Goal: Task Accomplishment & Management: Complete application form

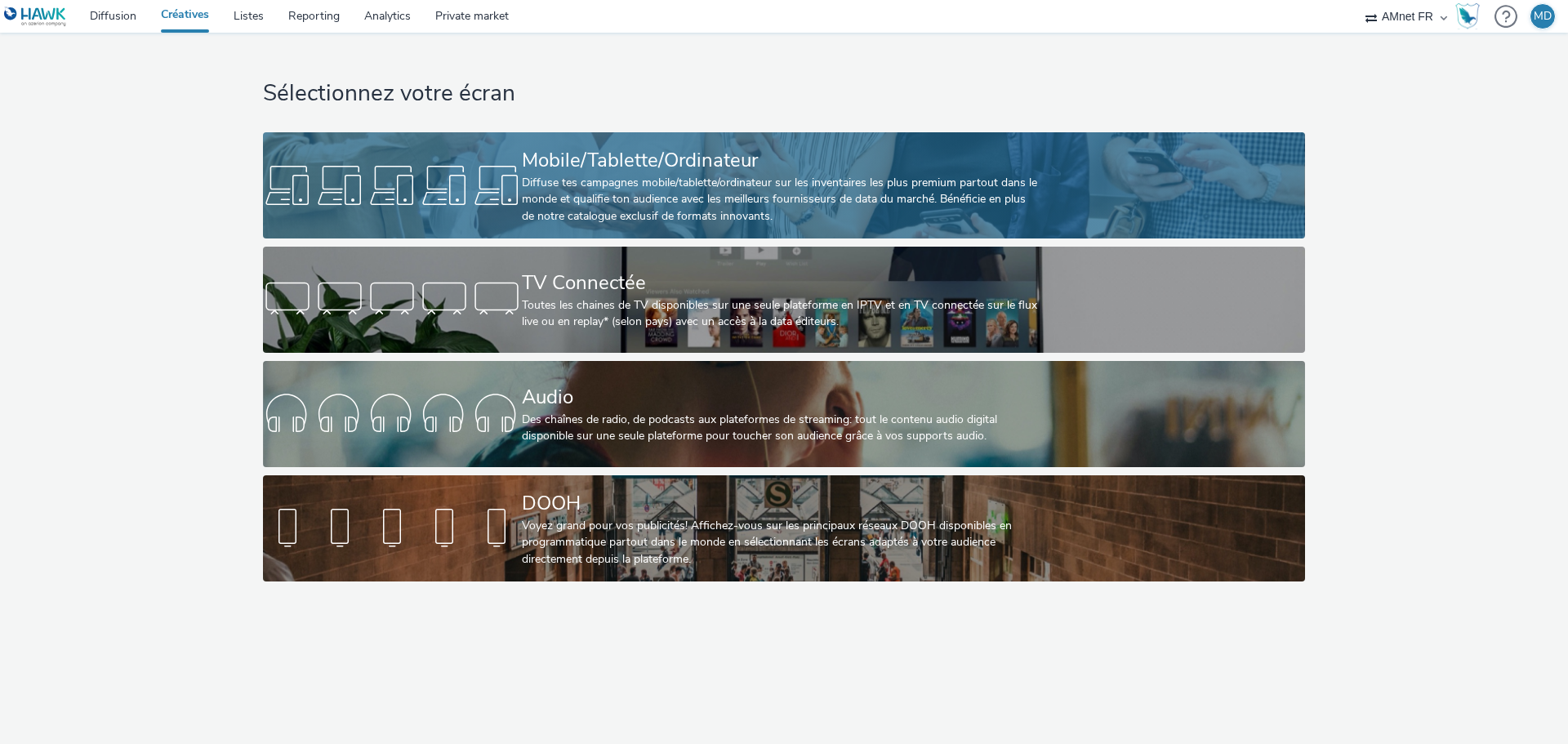
click at [608, 191] on div "Diffuse tes campagnes mobile/tablette/ordinateur sur les inventaires les plus p…" at bounding box center [781, 200] width 518 height 50
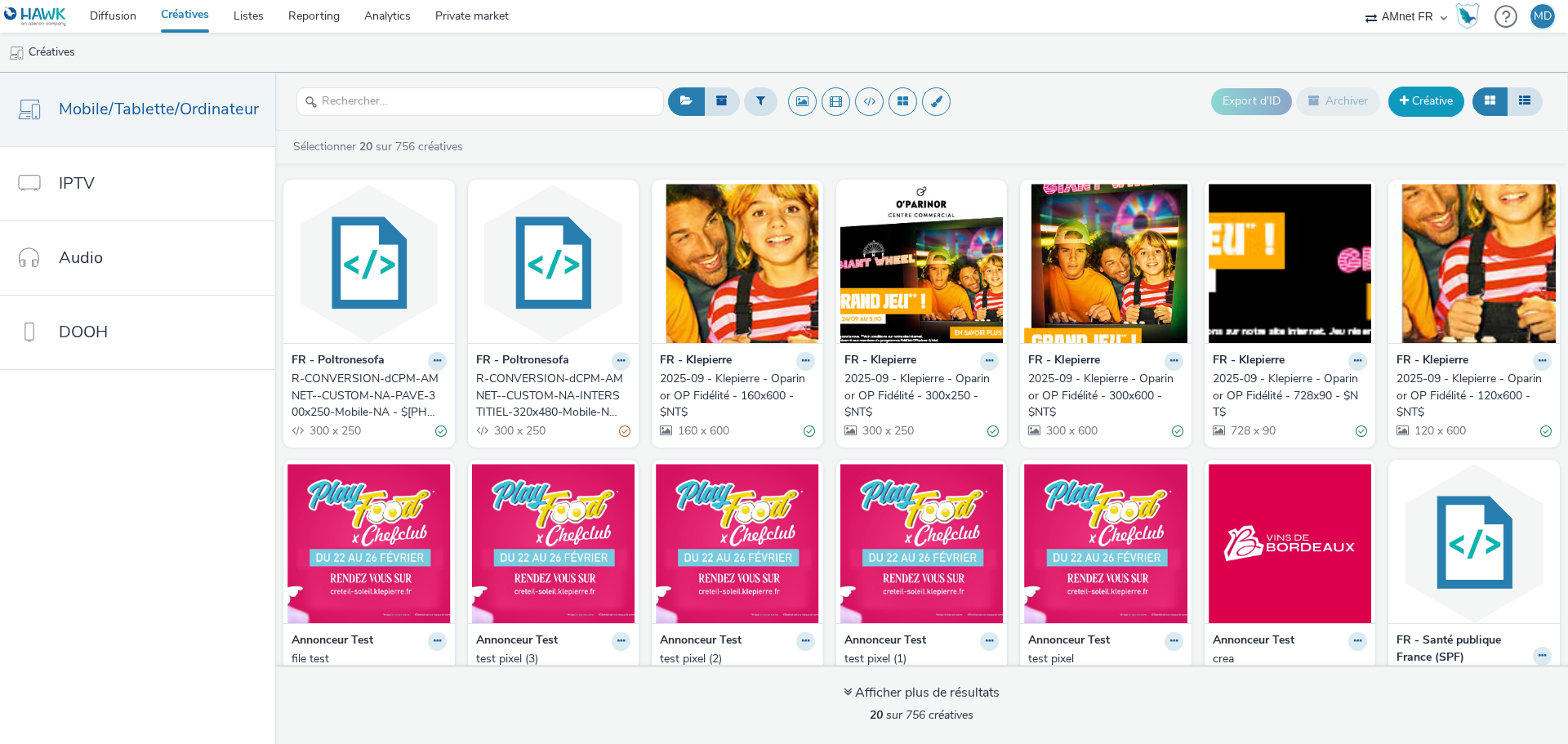
click at [1408, 99] on link "Créative" at bounding box center [1426, 101] width 76 height 30
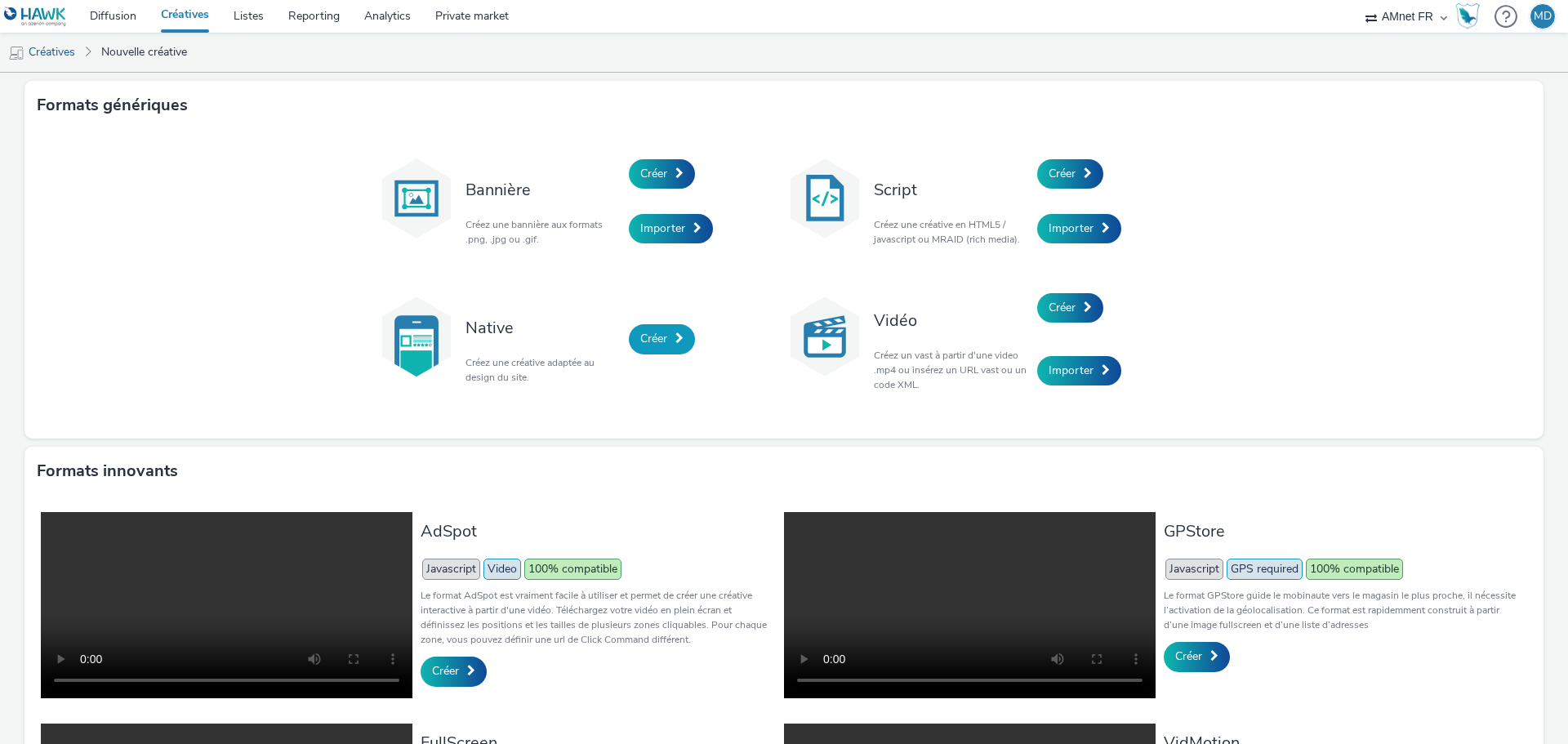
click at [661, 335] on span "Créer" at bounding box center [654, 338] width 27 height 16
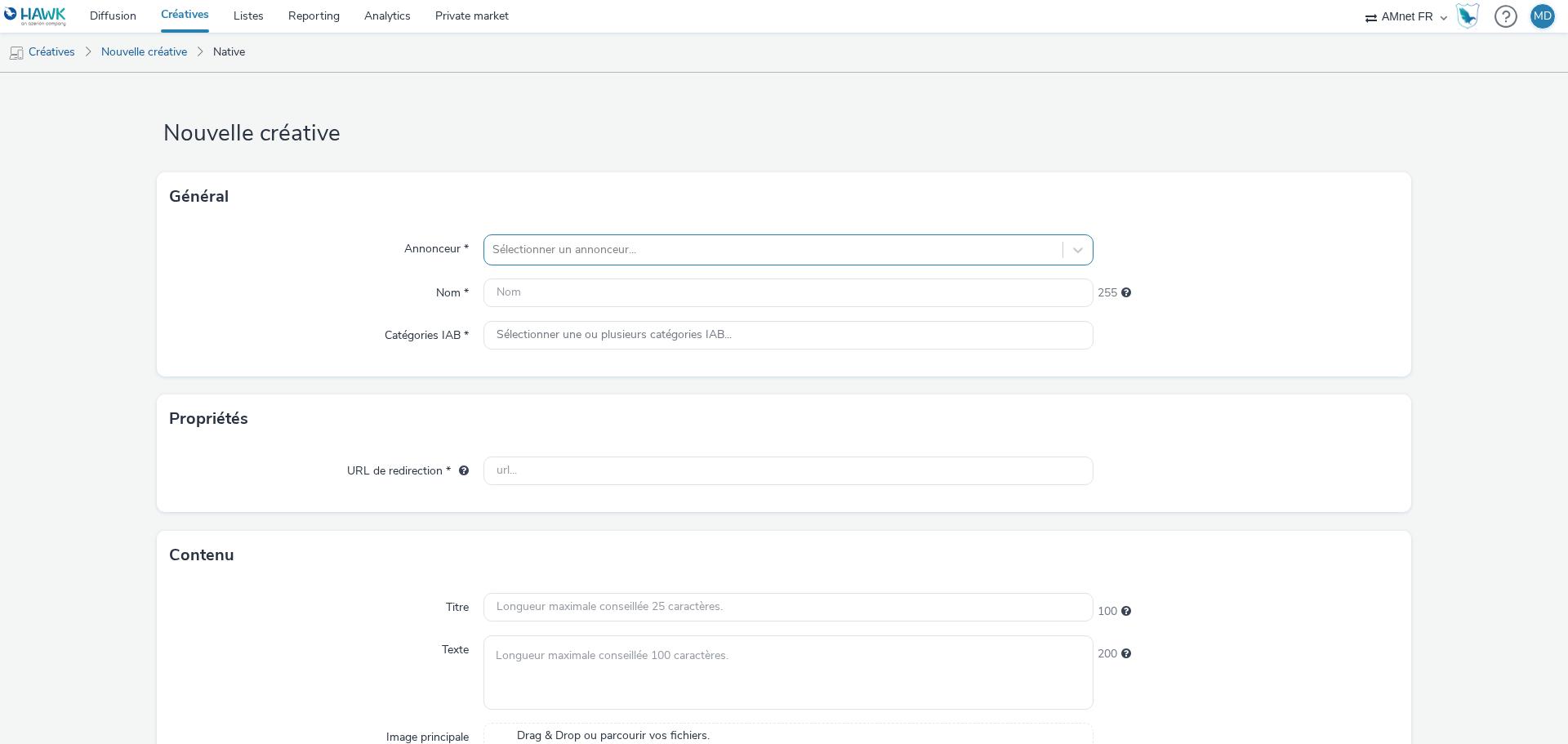
click at [525, 238] on div "Sélectionner un annonceur..." at bounding box center [773, 250] width 578 height 26
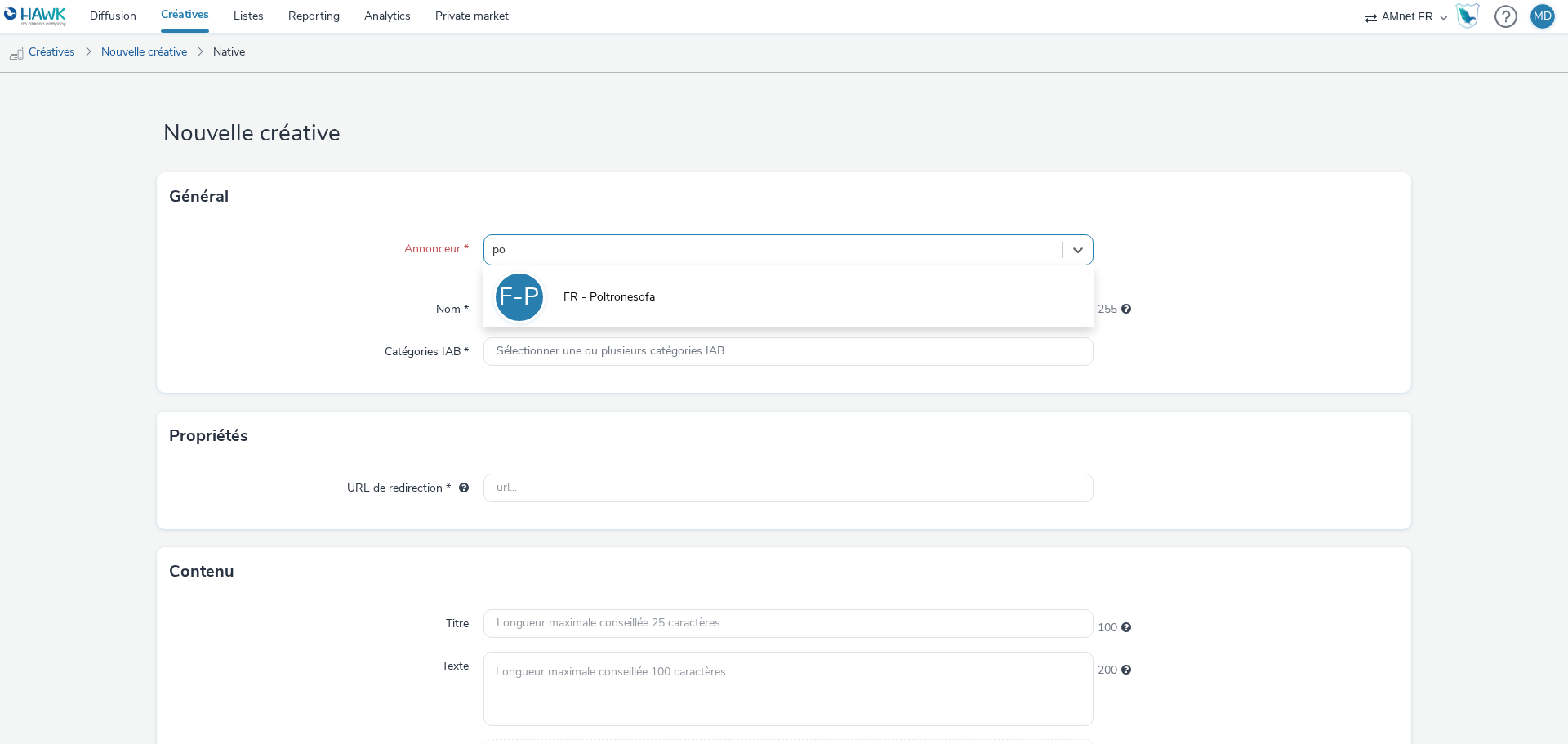
type input "pol"
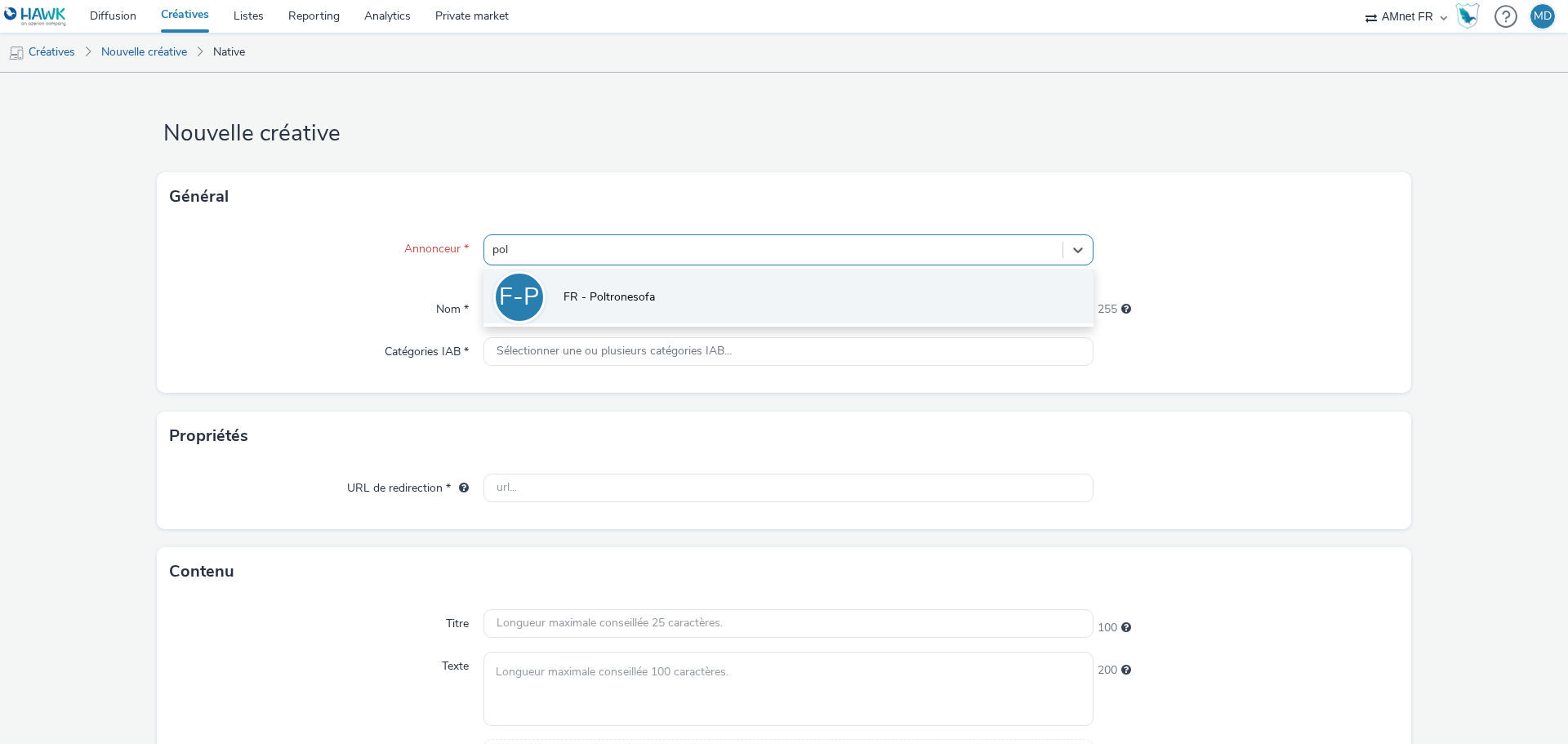
click at [627, 296] on span "FR - Poltronesofa" at bounding box center [608, 298] width 91 height 16
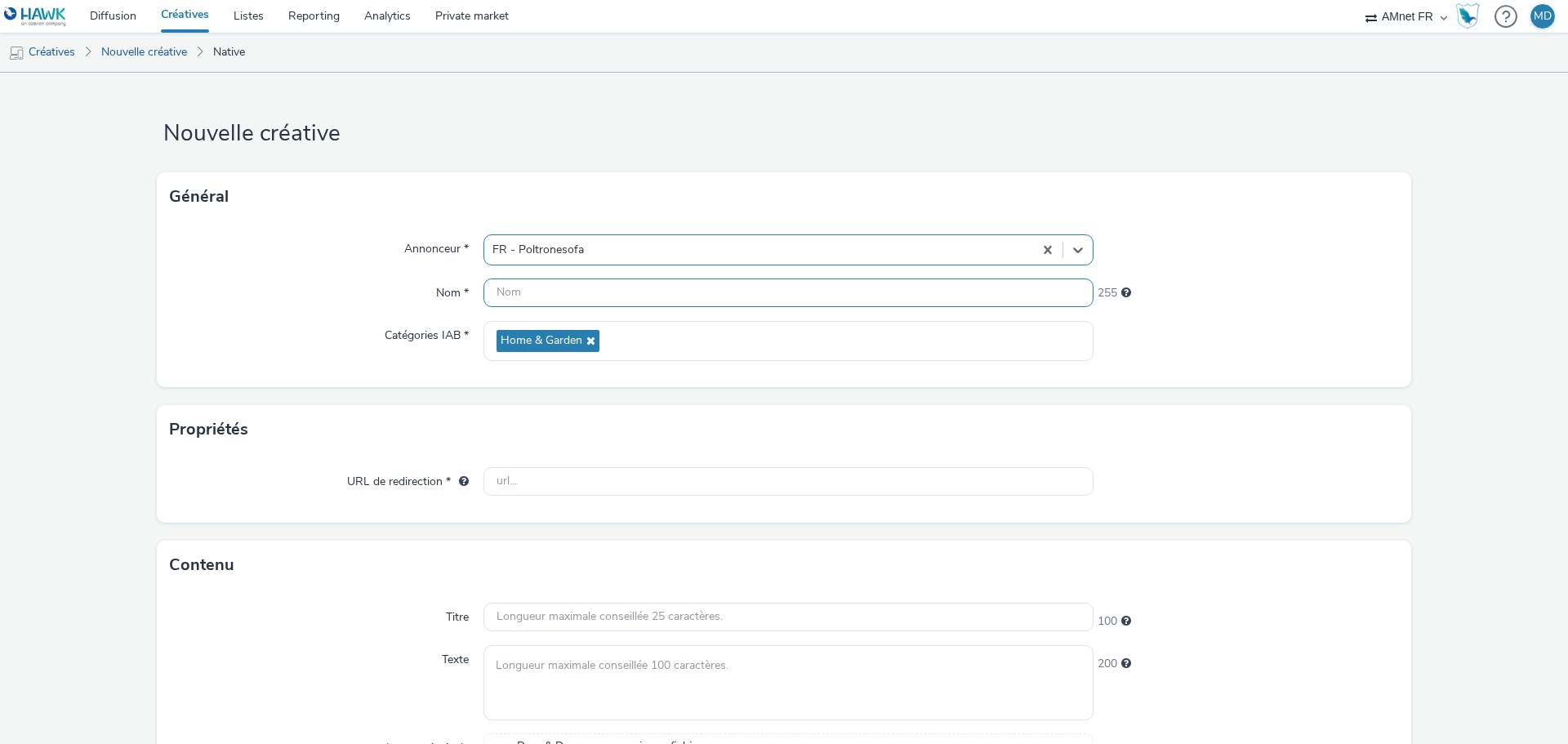
click at [518, 286] on input "text" at bounding box center [789, 293] width 610 height 29
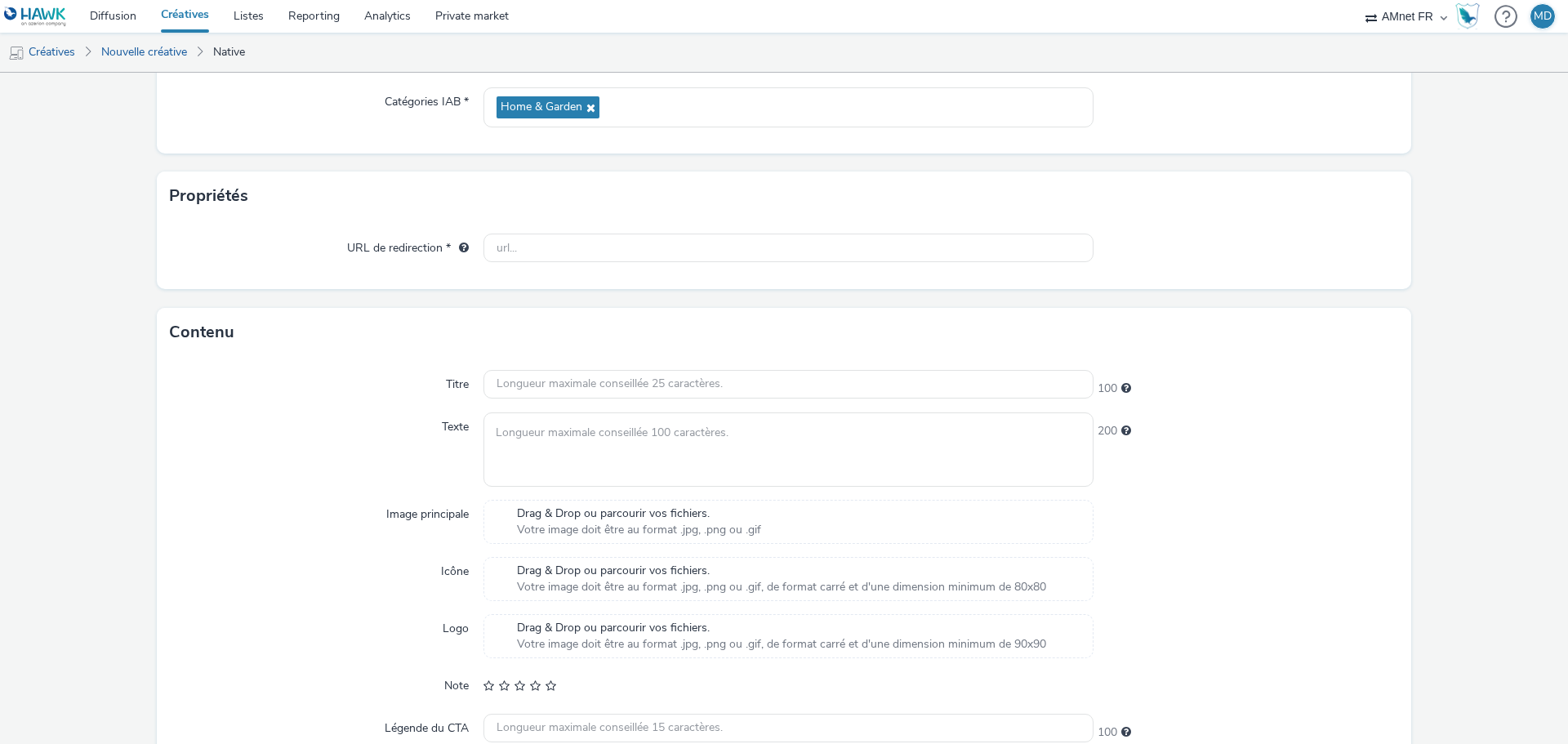
scroll to position [326, 0]
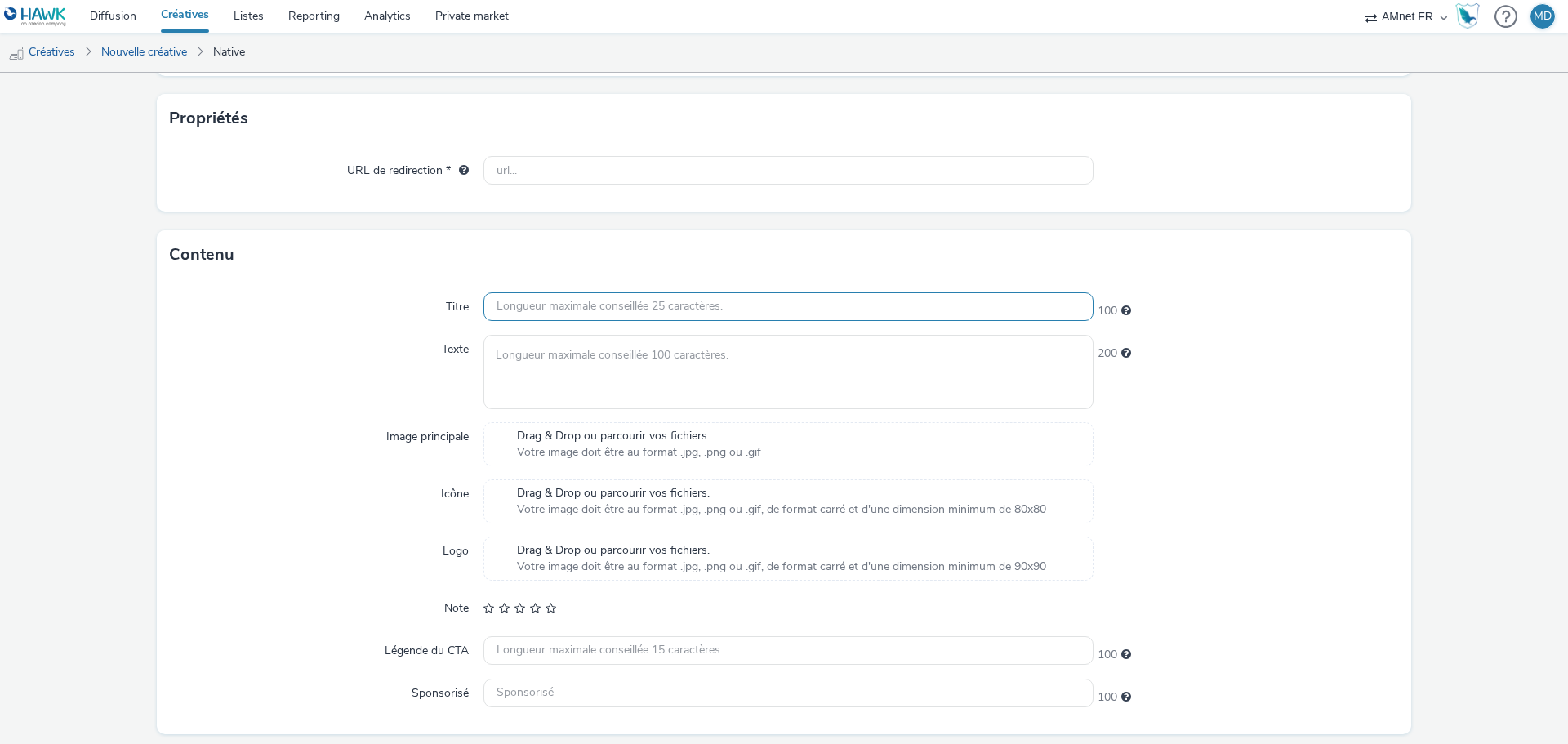
click at [849, 316] on input "text" at bounding box center [789, 306] width 610 height 29
click at [819, 356] on textarea at bounding box center [789, 372] width 610 height 74
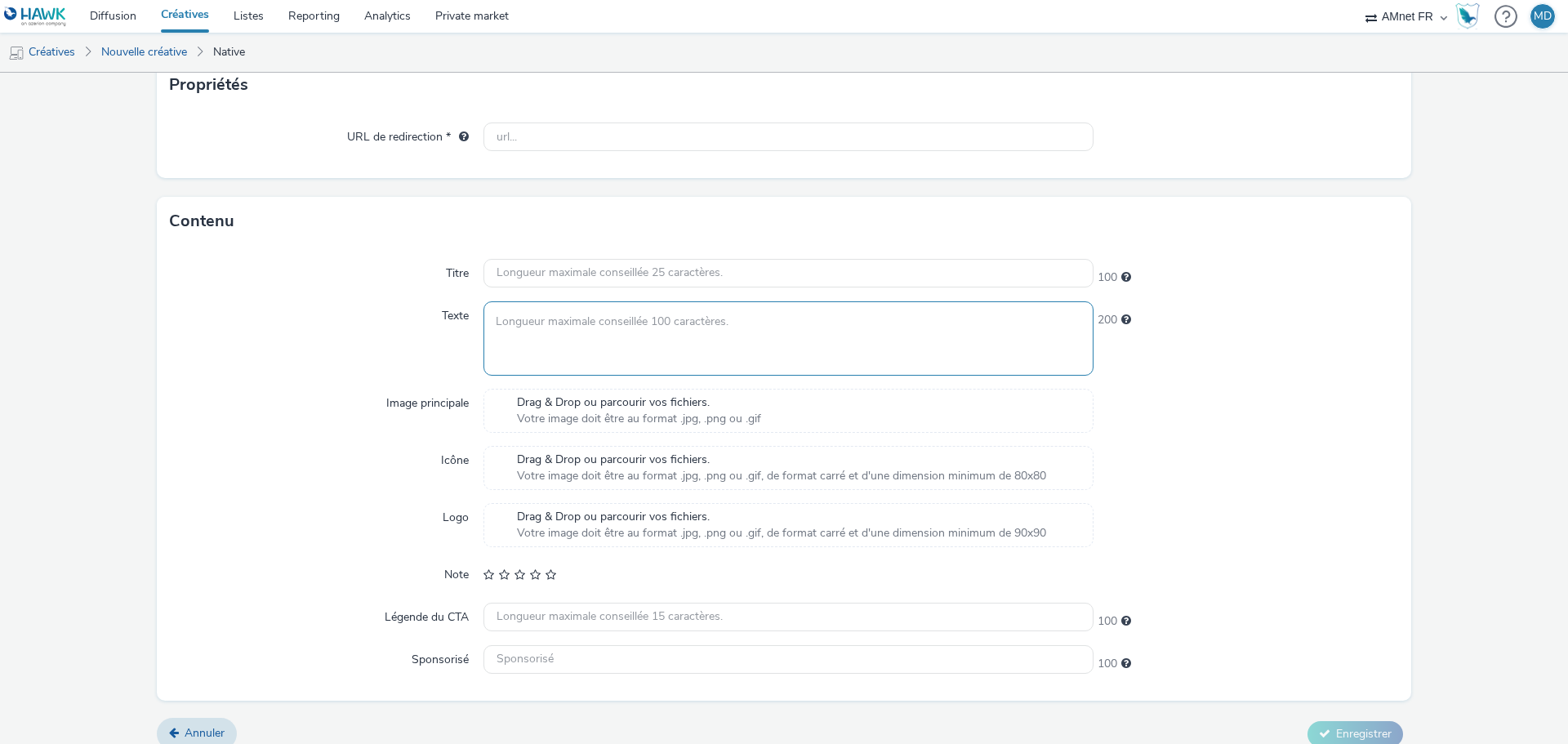
scroll to position [378, 0]
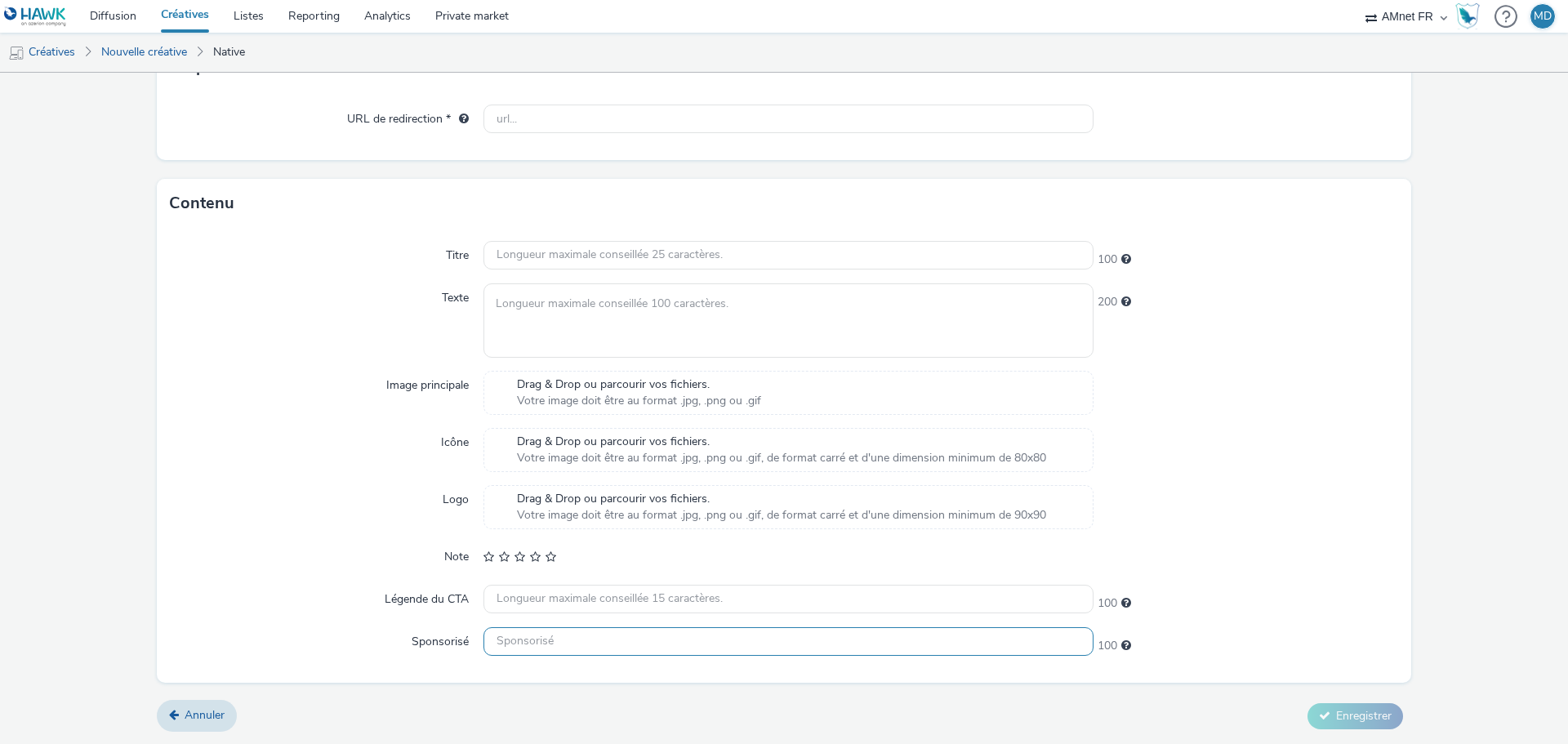
click at [541, 640] on input "text" at bounding box center [789, 641] width 610 height 29
click at [534, 256] on input "text" at bounding box center [789, 255] width 610 height 29
click at [521, 312] on textarea at bounding box center [789, 321] width 610 height 74
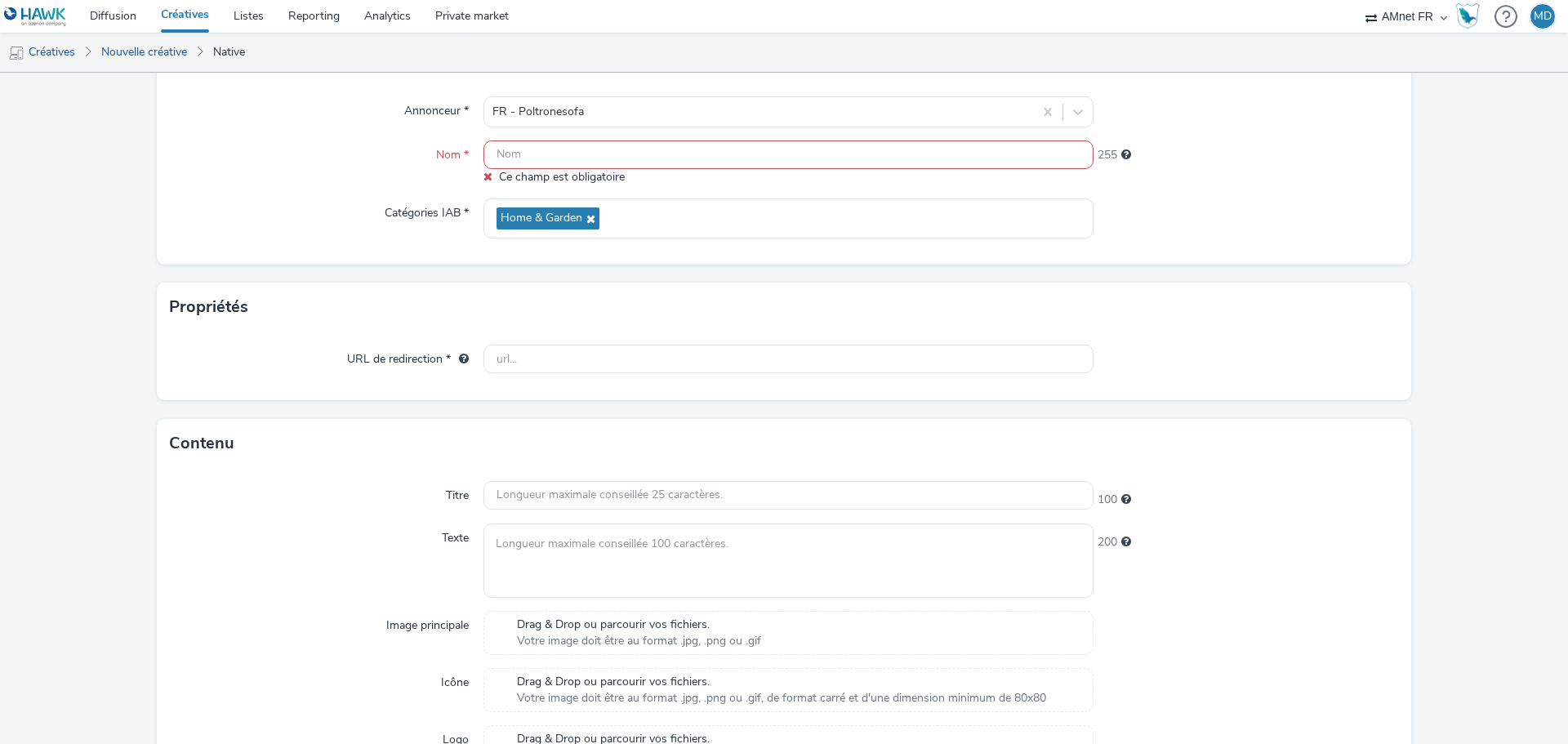
scroll to position [133, 0]
click at [514, 159] on input "text" at bounding box center [789, 159] width 610 height 29
click at [516, 159] on input "text" at bounding box center [789, 159] width 610 height 29
paste input "R-CONVERSION-dCPM-AMNET--CUSTOM-NA-NATIVEAD-1x1-Mobile-NA - Promo W41 - $429518…"
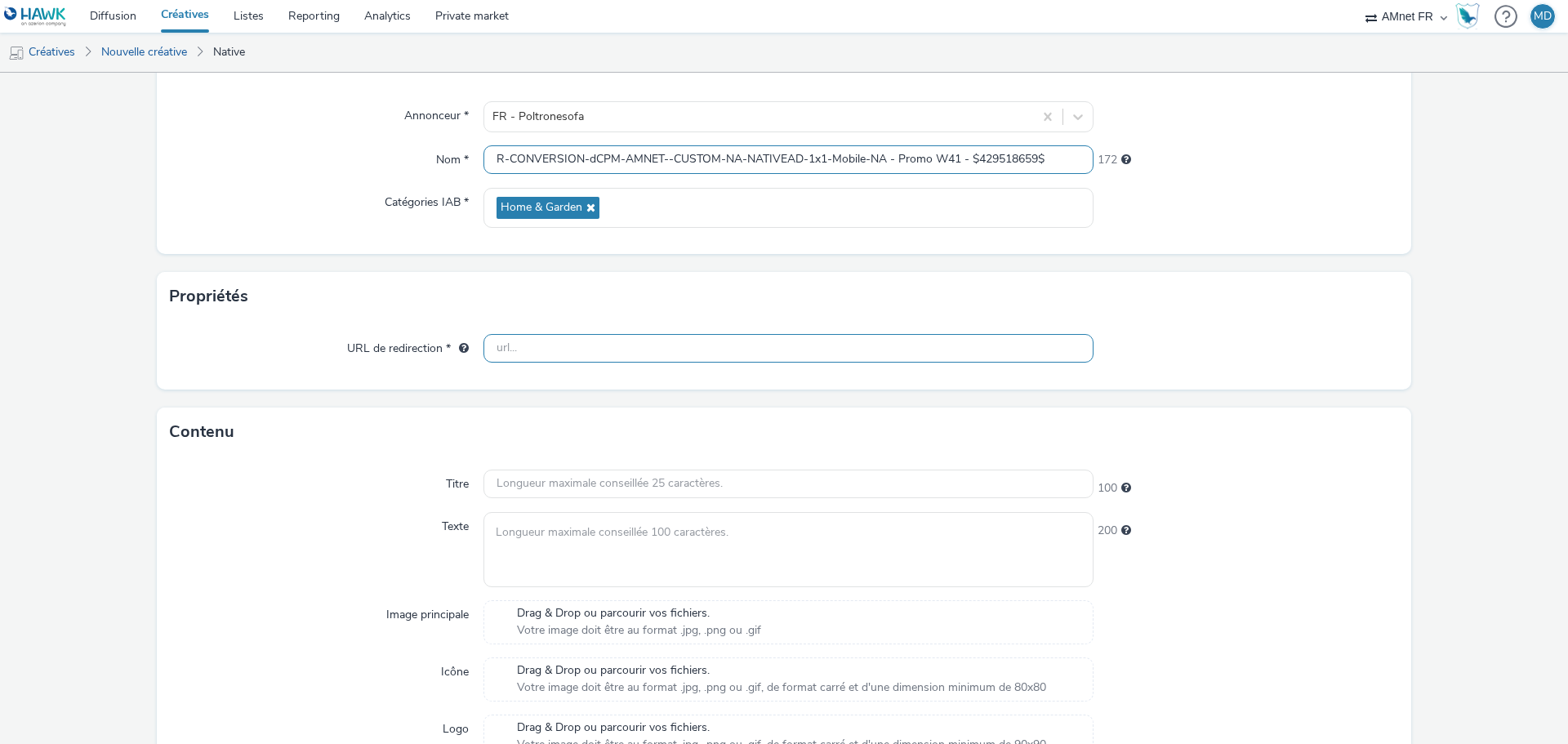
type input "R-CONVERSION-dCPM-AMNET--CUSTOM-NA-NATIVEAD-1x1-Mobile-NA - Promo W41 - $429518…"
click at [516, 349] on input "text" at bounding box center [789, 348] width 610 height 29
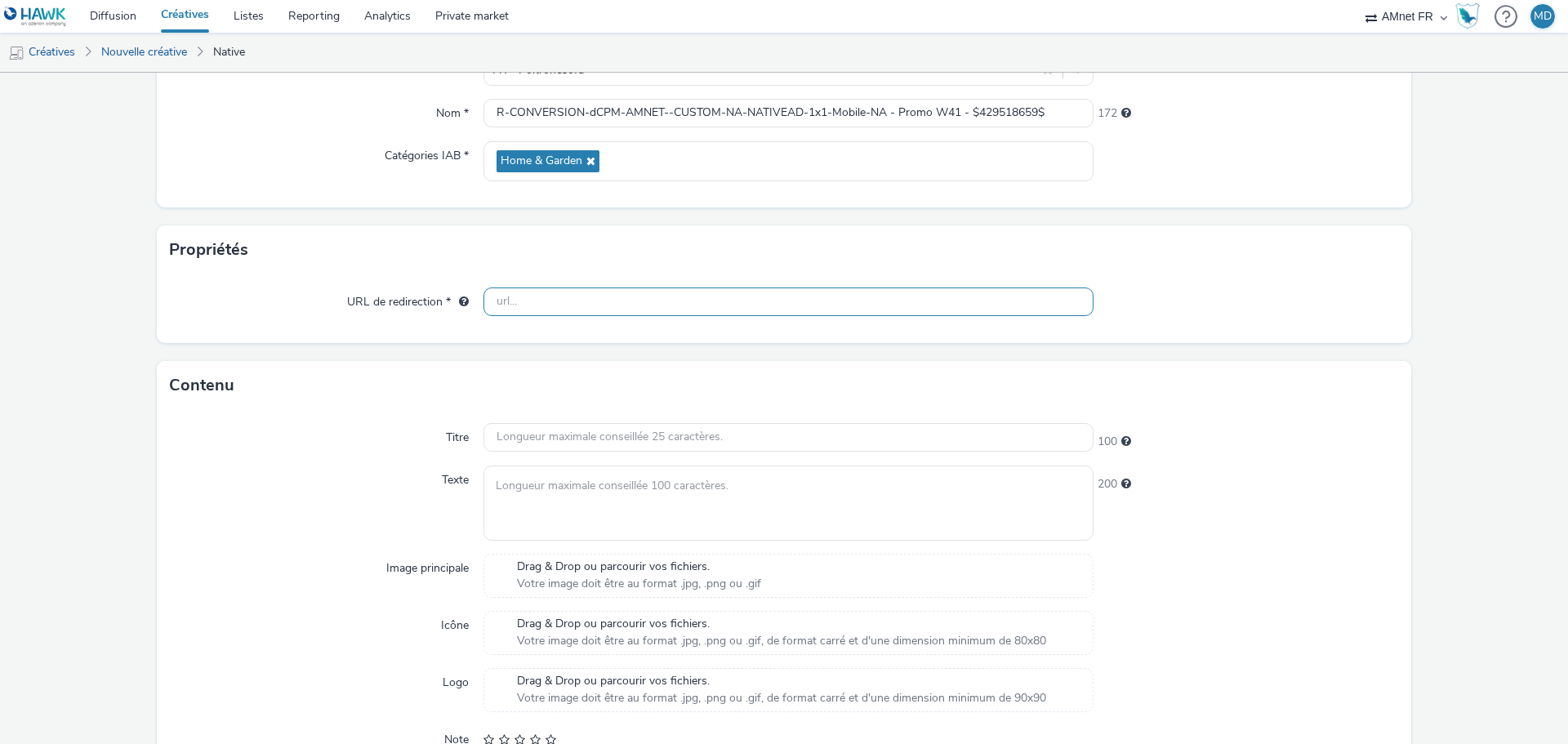
scroll to position [117, 0]
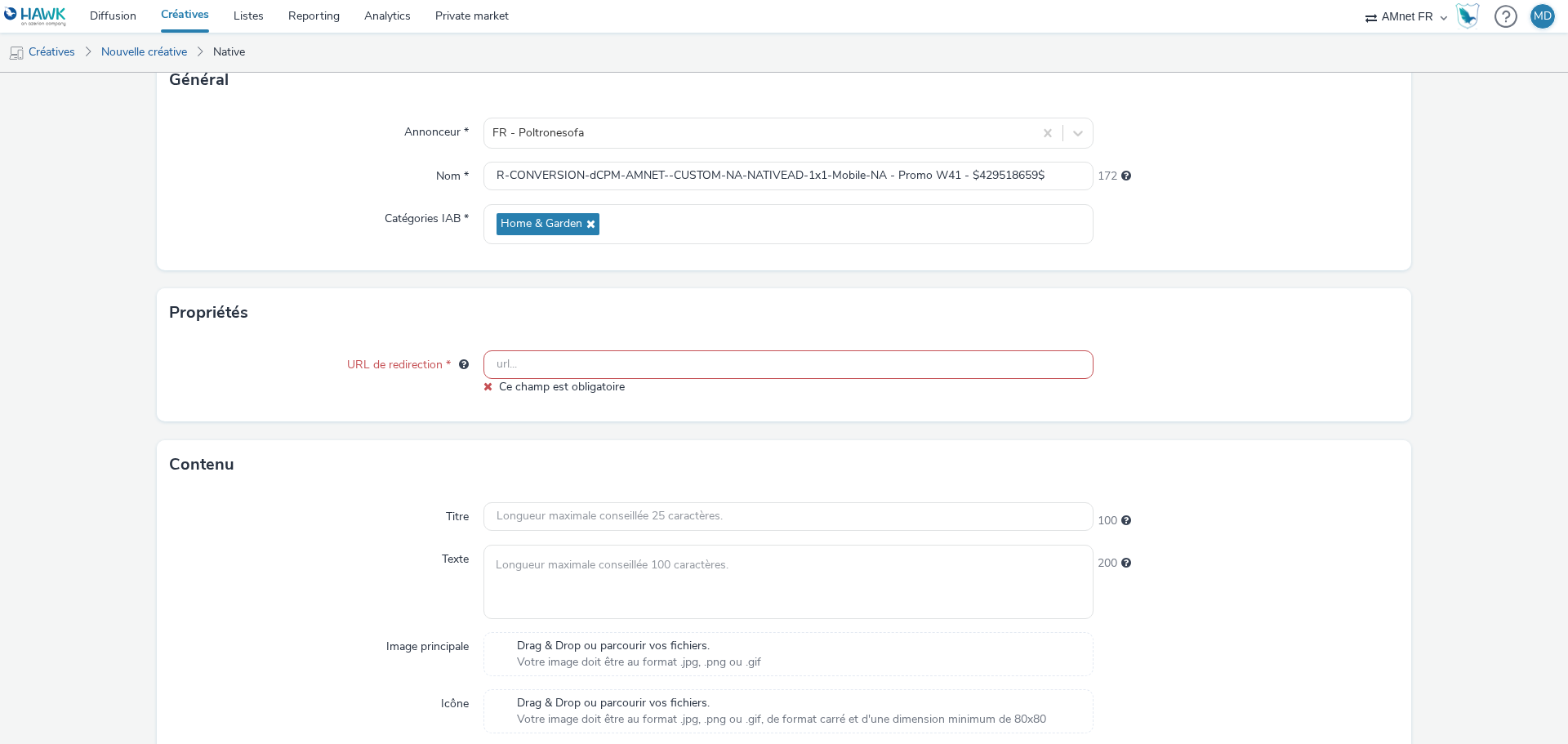
click at [599, 366] on input "text" at bounding box center [789, 364] width 610 height 29
paste input "[URL][DOMAIN_NAME]"
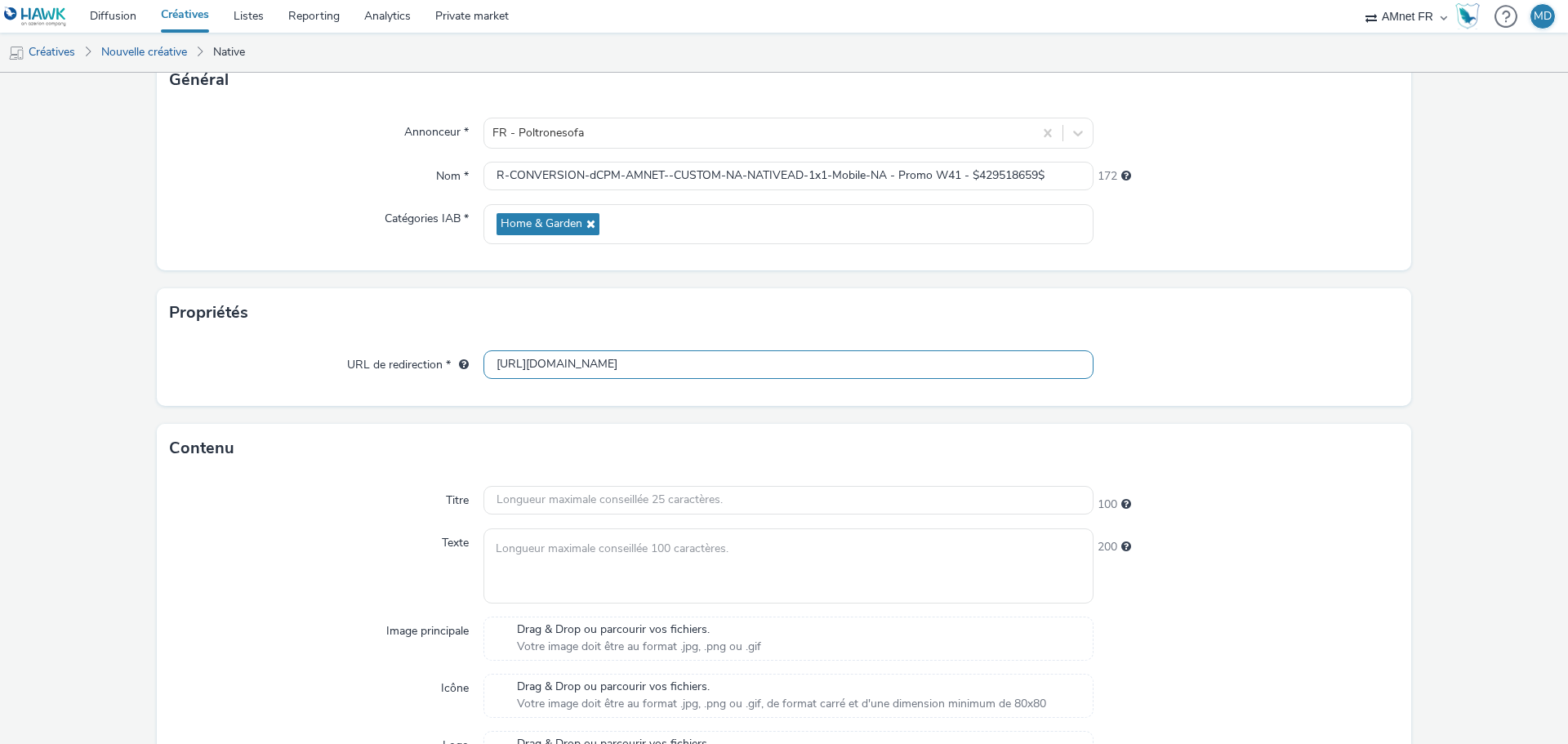
scroll to position [0, 483]
type input "[URL][DOMAIN_NAME]"
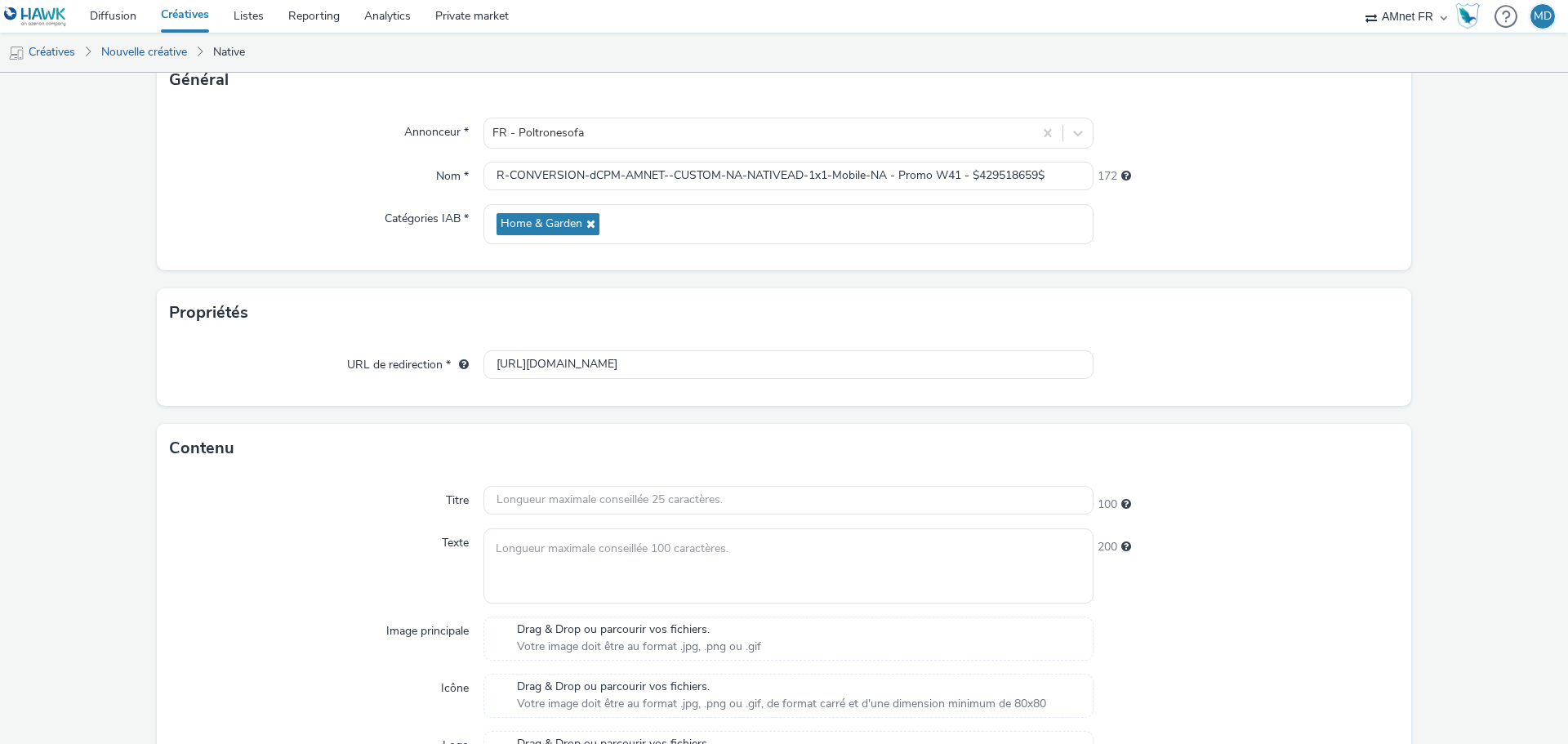
scroll to position [0, 0]
click at [340, 456] on div "Contenu" at bounding box center [784, 448] width 1254 height 49
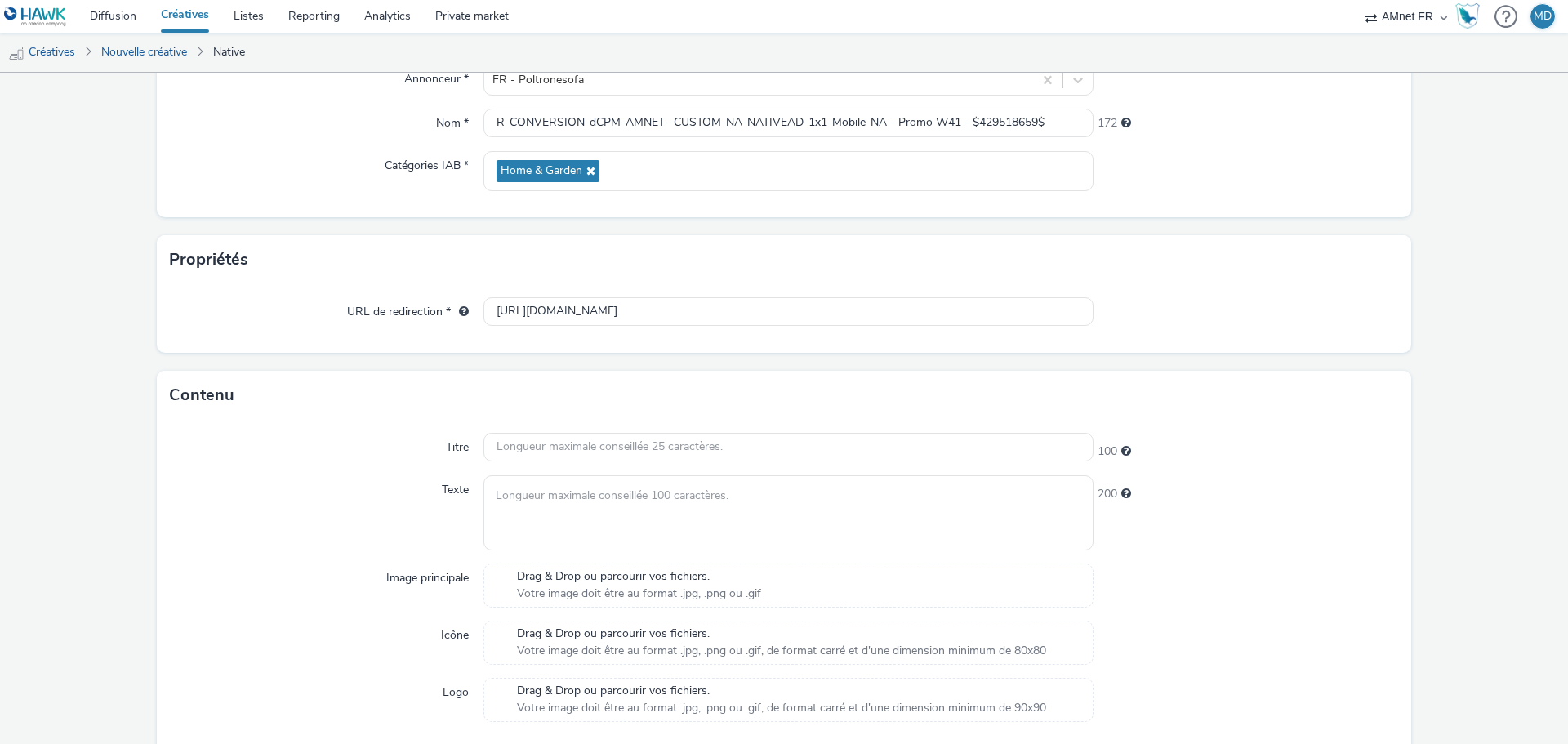
scroll to position [198, 0]
